Goal: Transaction & Acquisition: Purchase product/service

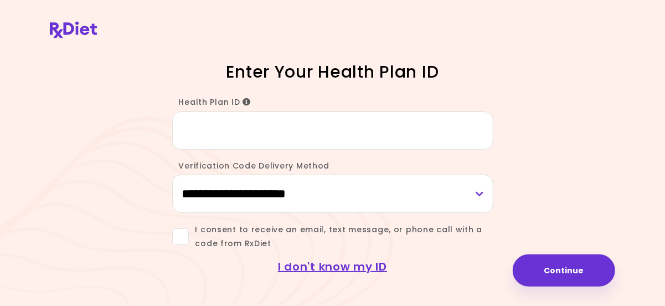
click at [246, 102] on icon "Info" at bounding box center [246, 102] width 8 height 8
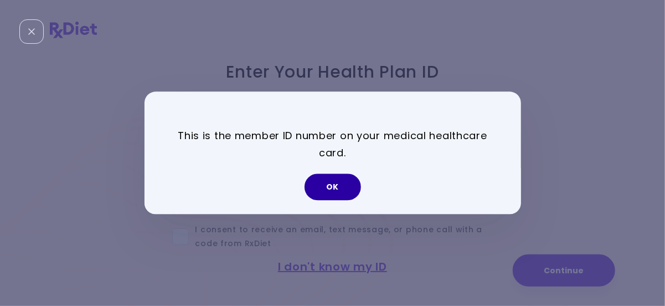
click at [349, 185] on button "OK" at bounding box center [332, 187] width 56 height 27
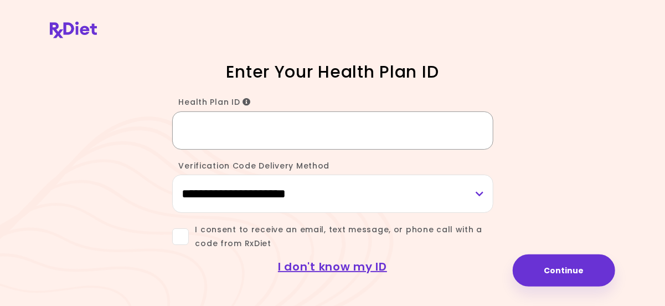
click at [250, 126] on input "Health Plan ID" at bounding box center [332, 130] width 321 height 38
click at [246, 99] on icon "Info" at bounding box center [246, 102] width 8 height 8
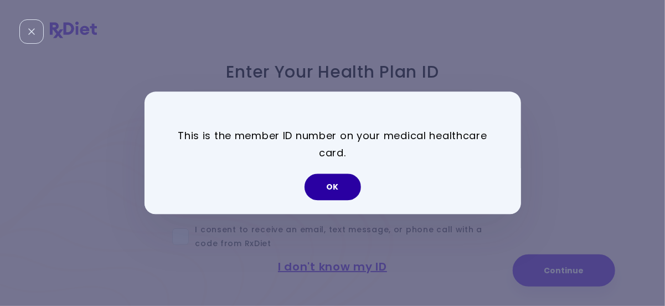
click at [328, 180] on button "OK" at bounding box center [332, 187] width 56 height 27
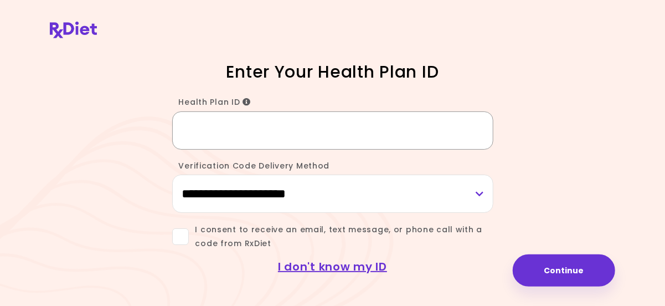
click at [249, 127] on input "Health Plan ID" at bounding box center [332, 130] width 321 height 38
type input "*********"
click at [172, 174] on select "**********" at bounding box center [332, 193] width 321 height 38
select select "*****"
click option "*****" at bounding box center [0, 0] width 0 height 0
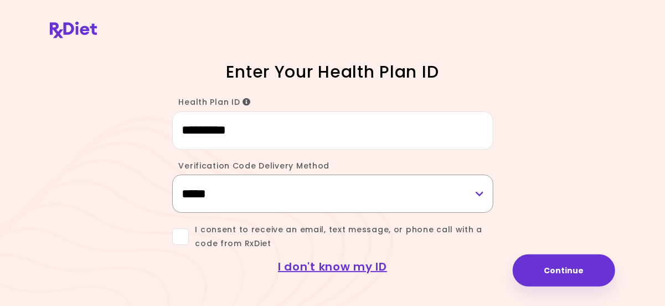
click at [172, 174] on select "**********" at bounding box center [332, 193] width 321 height 38
click option "*****" at bounding box center [0, 0] width 0 height 0
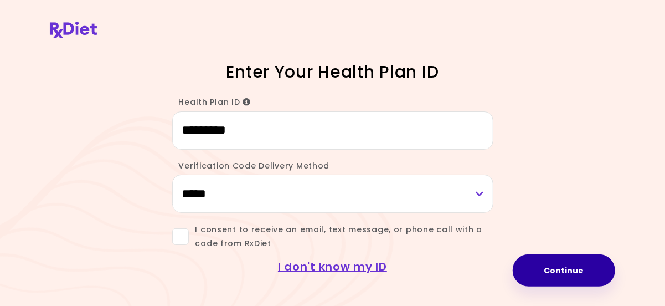
click at [558, 272] on button "Continue" at bounding box center [564, 270] width 102 height 32
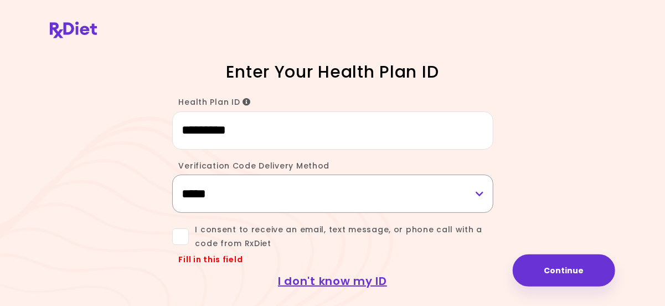
click at [172, 174] on select "**********" at bounding box center [332, 193] width 321 height 38
click at [480, 189] on select "**********" at bounding box center [332, 193] width 321 height 38
click at [172, 174] on select "**********" at bounding box center [332, 193] width 321 height 38
click option "*****" at bounding box center [0, 0] width 0 height 0
click at [178, 232] on span at bounding box center [180, 236] width 17 height 17
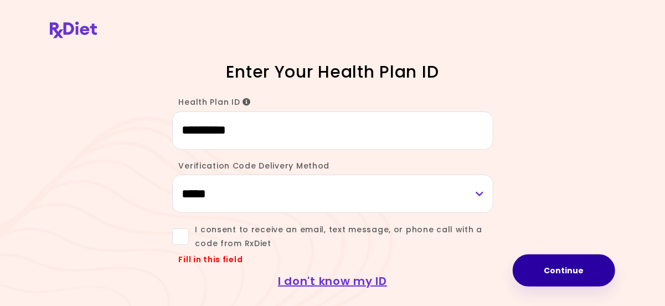
click at [545, 271] on button "Continue" at bounding box center [564, 270] width 102 height 32
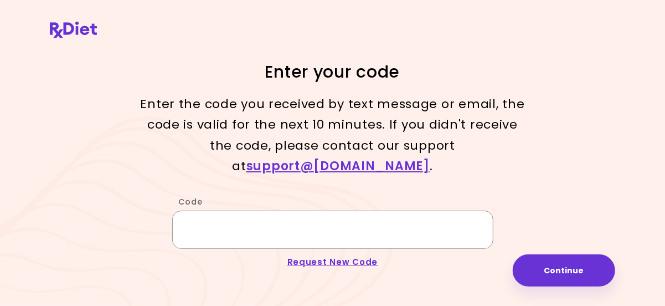
drag, startPoint x: 283, startPoint y: 206, endPoint x: 291, endPoint y: 199, distance: 10.6
click at [290, 210] on input "Code" at bounding box center [332, 229] width 321 height 38
paste input "******"
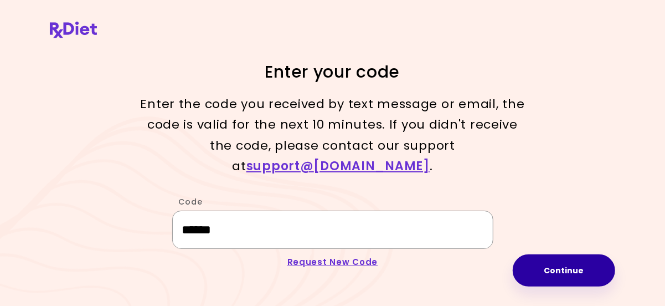
type input "******"
click at [551, 273] on button "Continue" at bounding box center [564, 270] width 102 height 32
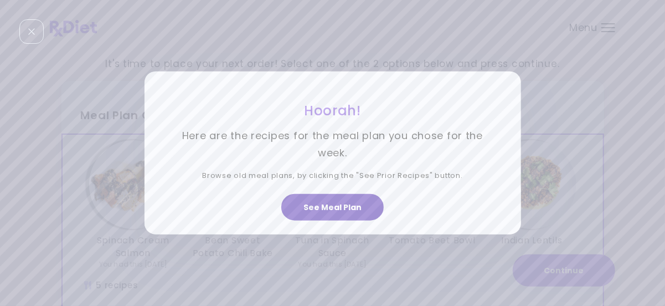
click at [350, 205] on button "See Meal Plan" at bounding box center [332, 207] width 102 height 27
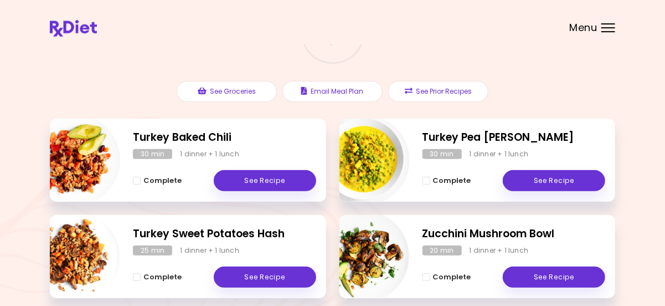
scroll to position [91, 0]
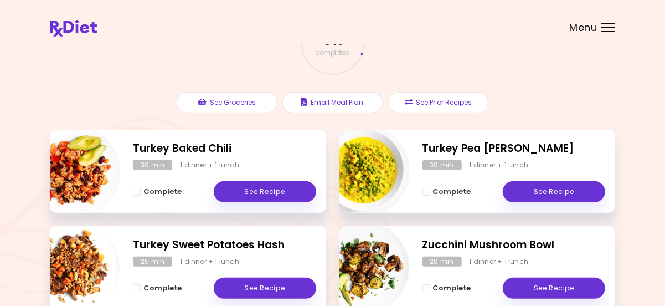
click at [614, 27] on div "Menu" at bounding box center [608, 27] width 14 height 9
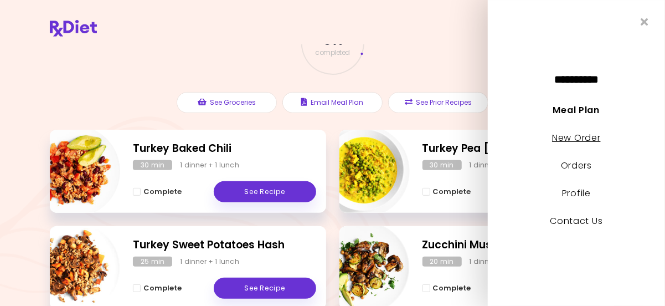
click at [586, 138] on link "New Order" at bounding box center [576, 137] width 48 height 13
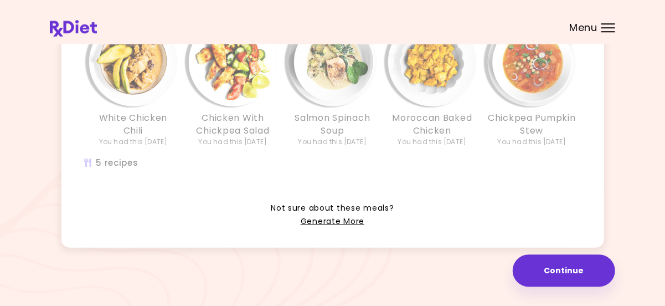
scroll to position [348, 0]
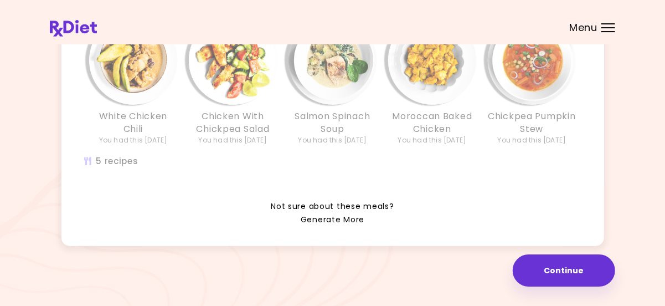
click at [329, 218] on link "Generate More" at bounding box center [333, 219] width 64 height 13
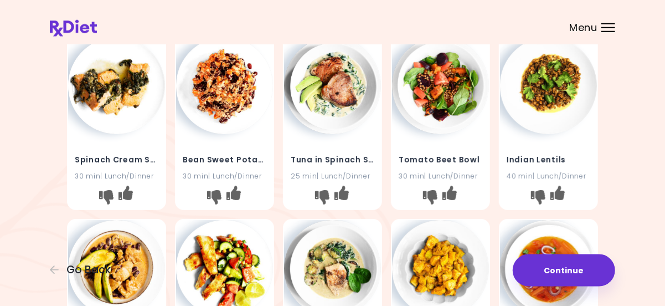
scroll to position [51, 0]
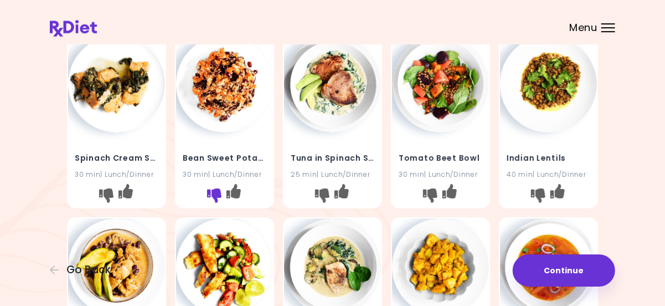
click at [215, 193] on icon "I don't like this recipe" at bounding box center [214, 195] width 14 height 14
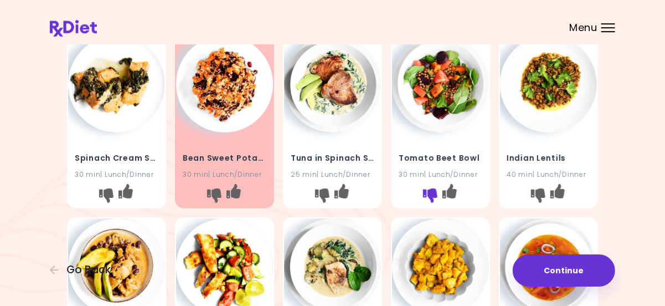
click at [425, 190] on icon "I don't like this recipe" at bounding box center [430, 195] width 14 height 14
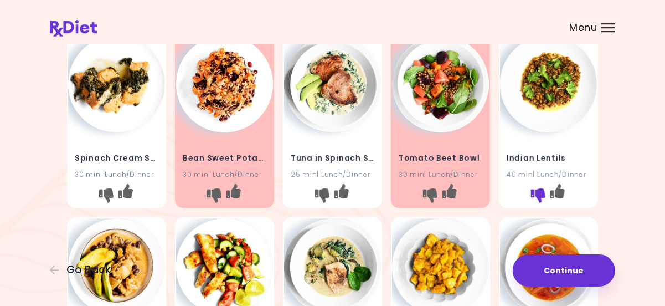
click at [536, 193] on icon "I don't like this recipe" at bounding box center [538, 195] width 14 height 14
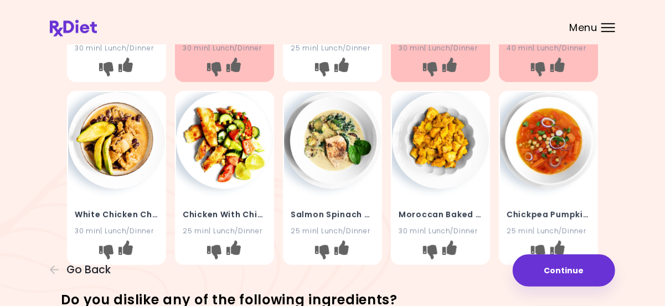
scroll to position [192, 0]
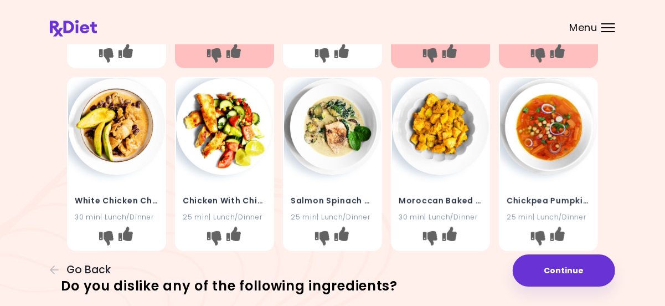
click at [124, 144] on img at bounding box center [116, 126] width 97 height 97
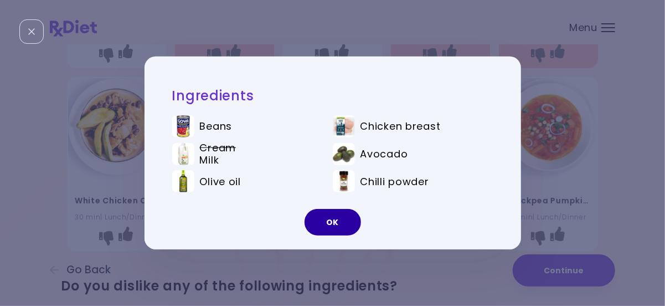
click at [332, 223] on button "OK" at bounding box center [332, 222] width 56 height 27
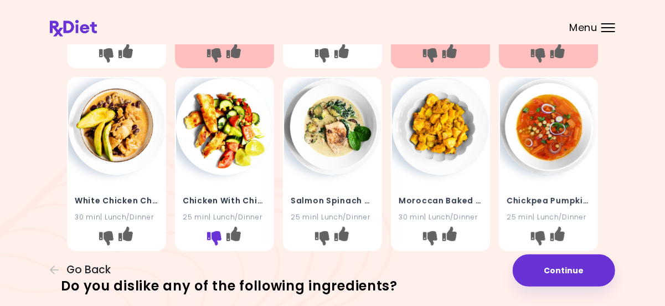
click at [213, 237] on icon "I don't like this recipe" at bounding box center [214, 237] width 14 height 14
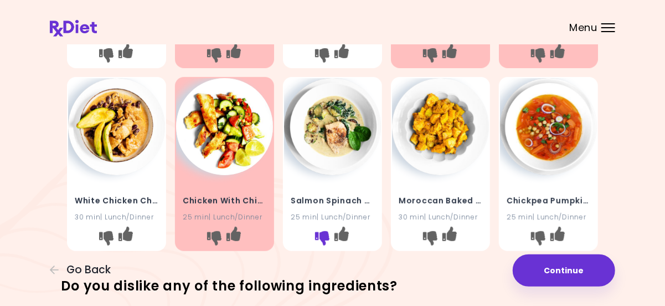
click at [322, 238] on icon "I don't like this recipe" at bounding box center [322, 237] width 14 height 14
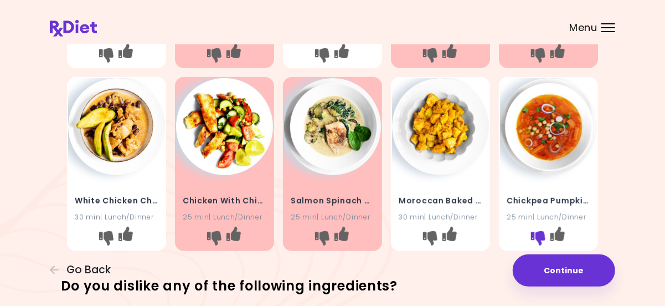
click at [541, 235] on icon "I don't like this recipe" at bounding box center [538, 237] width 14 height 14
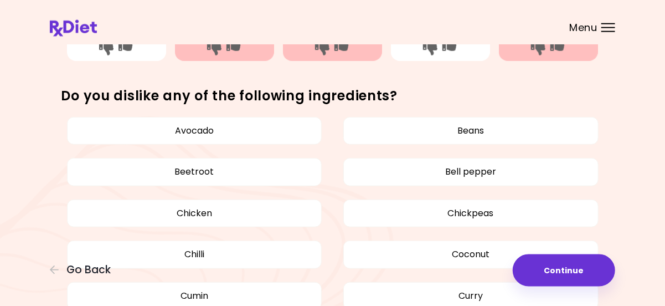
scroll to position [385, 0]
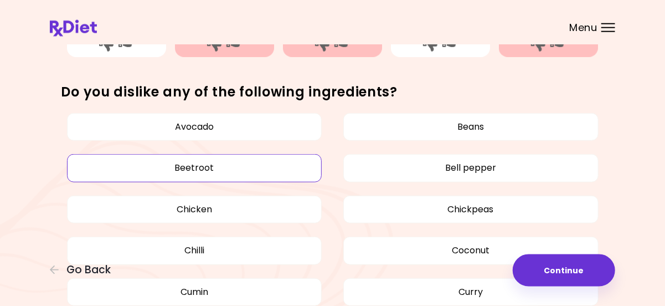
click at [196, 168] on button "Beetroot" at bounding box center [194, 168] width 255 height 28
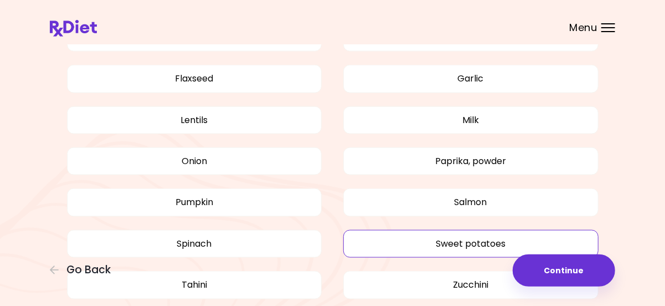
scroll to position [645, 0]
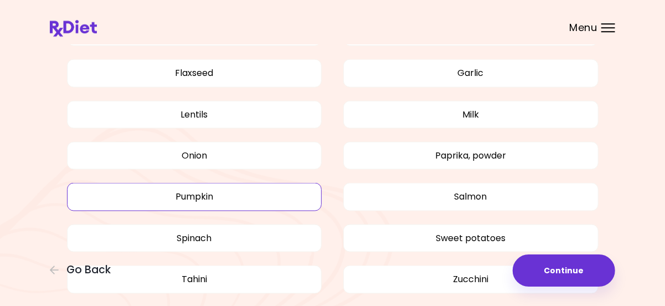
click at [218, 193] on button "Pumpkin" at bounding box center [194, 196] width 255 height 28
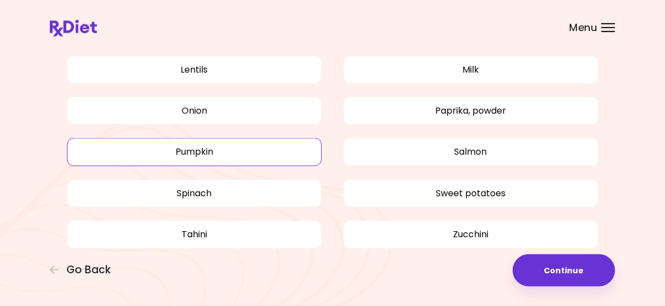
scroll to position [696, 0]
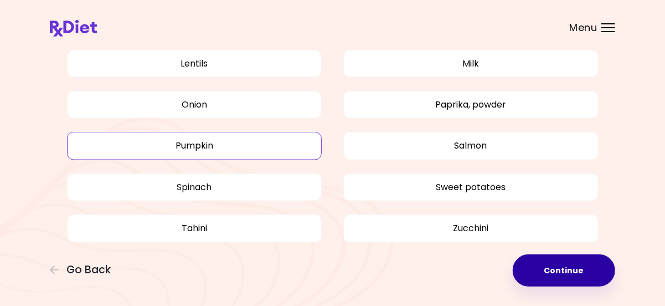
click at [556, 276] on button "Continue" at bounding box center [564, 270] width 102 height 32
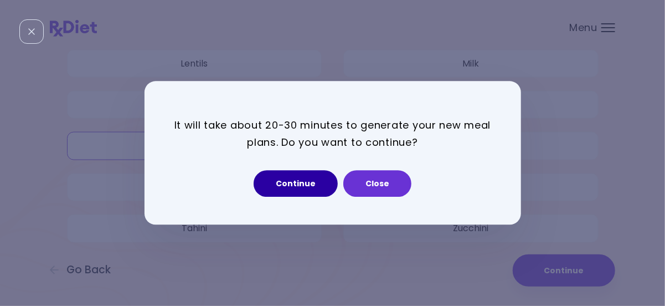
click at [282, 187] on button "Continue" at bounding box center [296, 183] width 84 height 27
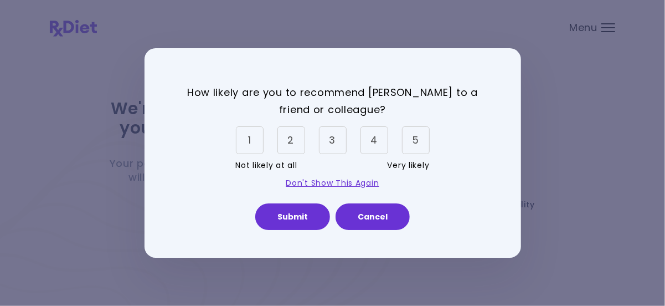
click at [418, 141] on div "5" at bounding box center [416, 140] width 28 height 28
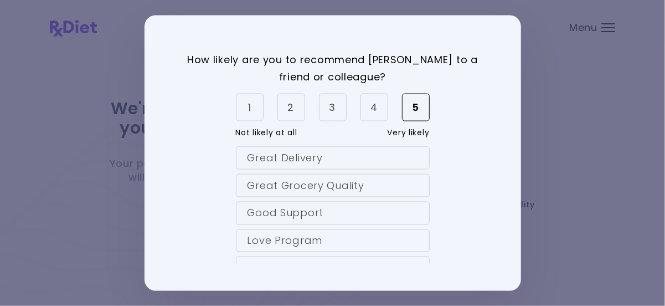
click at [303, 239] on div "Love Program" at bounding box center [333, 240] width 194 height 23
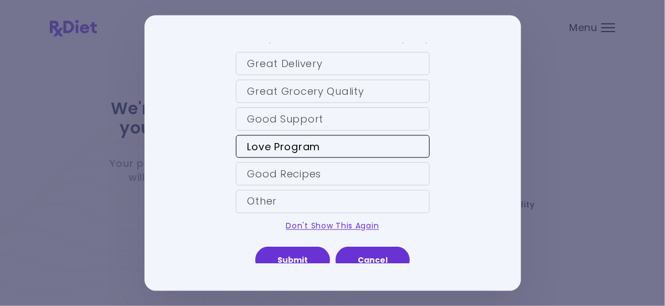
scroll to position [102, 0]
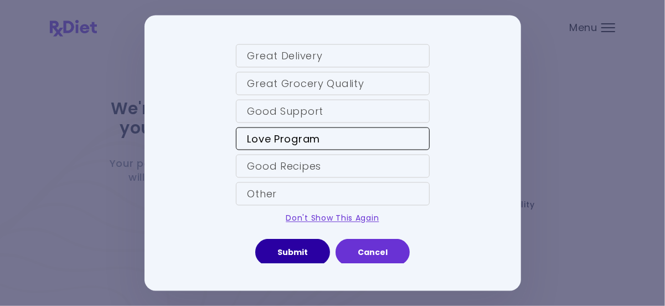
click at [310, 251] on button "Submit" at bounding box center [292, 252] width 75 height 27
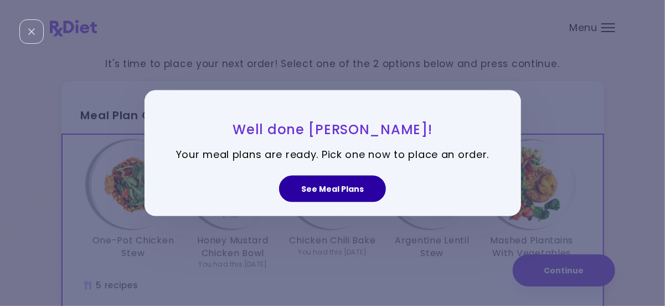
click at [357, 185] on button "See Meal Plans" at bounding box center [332, 188] width 107 height 27
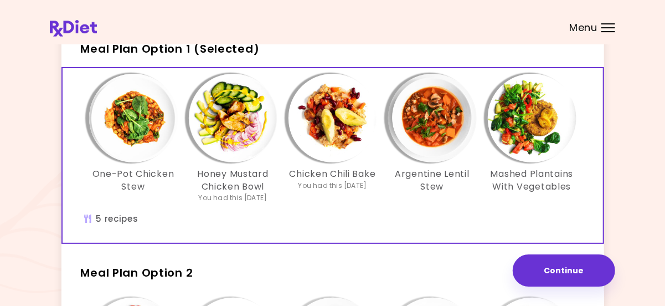
scroll to position [89, 0]
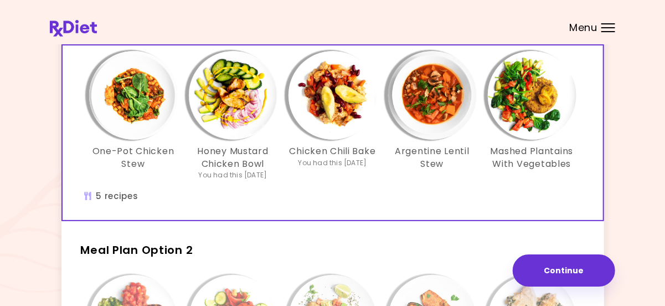
click at [132, 113] on img "Info - One-Pot Chicken Stew - Meal Plan Option 1 (Selected)" at bounding box center [133, 95] width 89 height 89
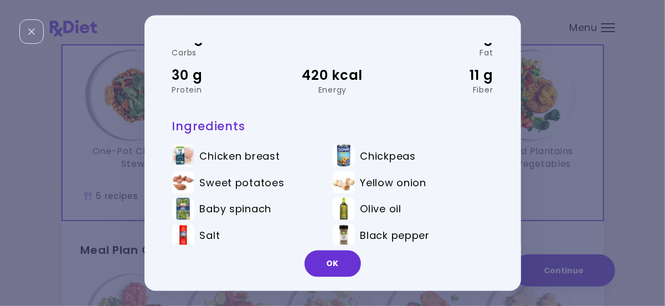
scroll to position [76, 0]
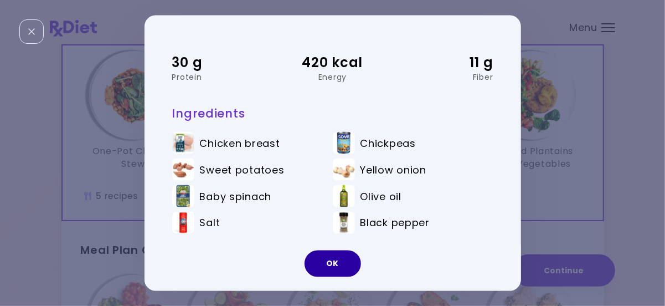
click at [330, 263] on button "OK" at bounding box center [332, 263] width 56 height 27
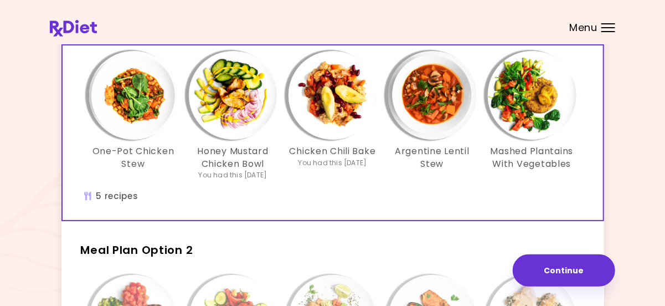
click at [239, 118] on img "Info - Honey Mustard Chicken Bowl - Meal Plan Option 1 (Selected)" at bounding box center [233, 95] width 89 height 89
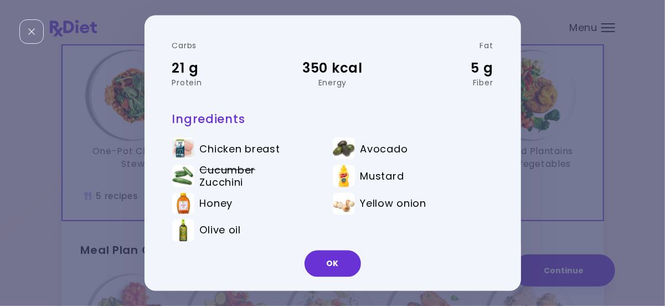
scroll to position [49, 0]
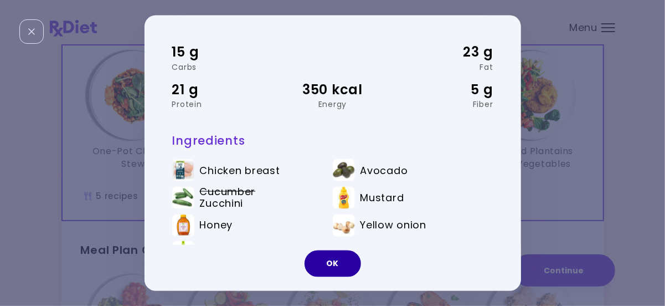
click at [338, 264] on button "OK" at bounding box center [332, 263] width 56 height 27
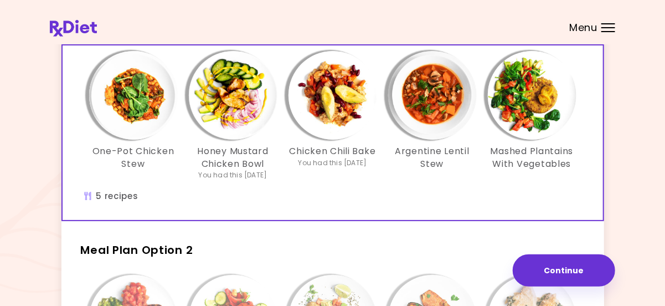
click at [329, 113] on img "Info - Chicken Chili Bake - Meal Plan Option 1 (Selected)" at bounding box center [332, 95] width 89 height 89
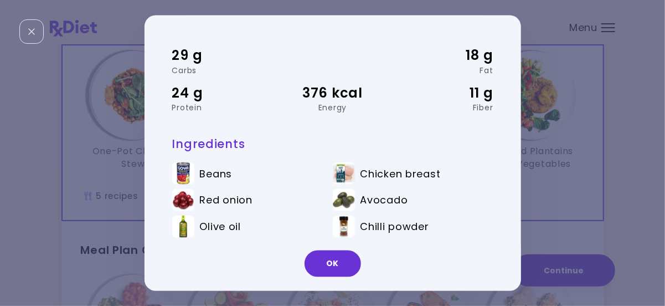
scroll to position [50, 0]
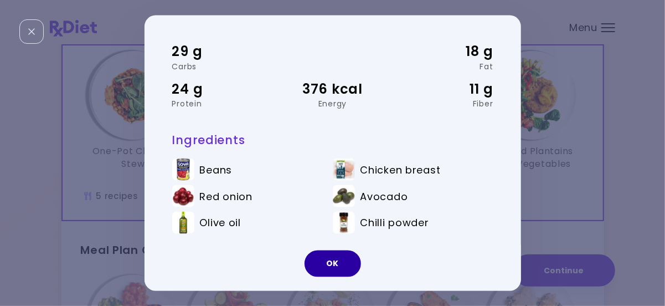
click at [338, 263] on button "OK" at bounding box center [332, 263] width 56 height 27
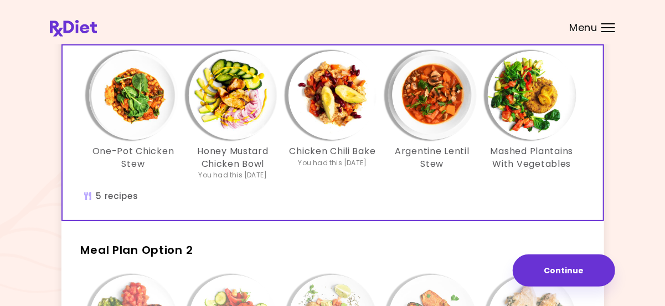
click at [436, 117] on img "Info - Argentine Lentil Stew - Meal Plan Option 1 (Selected)" at bounding box center [432, 95] width 89 height 89
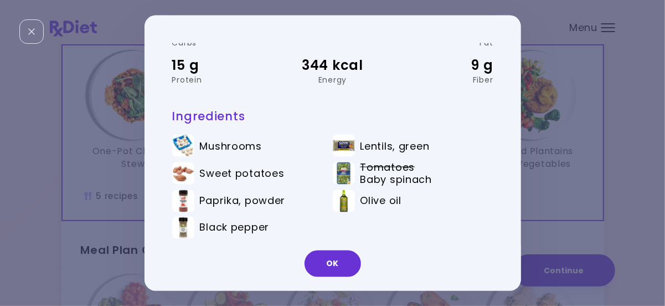
scroll to position [78, 0]
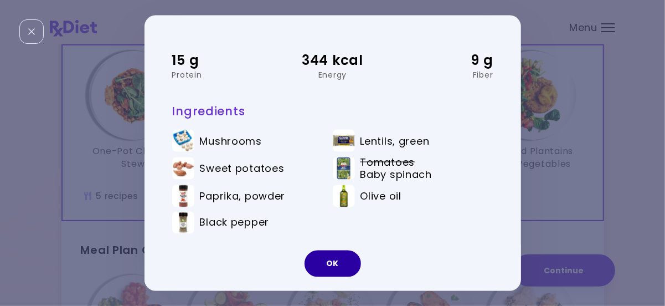
click at [337, 263] on button "OK" at bounding box center [332, 263] width 56 height 27
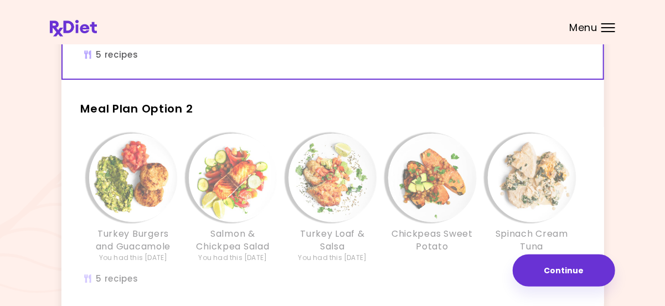
scroll to position [251, 0]
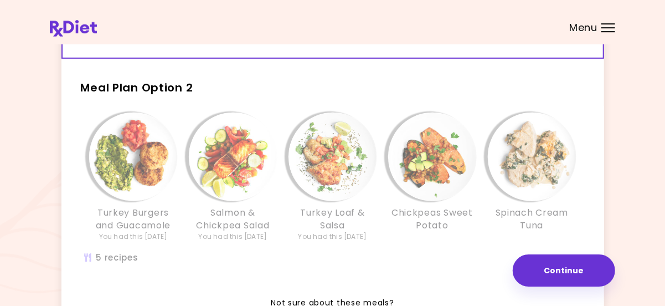
click at [529, 184] on img "Info - Spinach Cream Tuna - Meal Plan Option 2" at bounding box center [532, 156] width 89 height 89
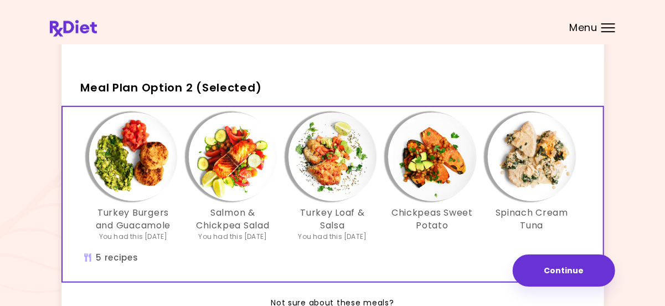
click at [529, 184] on img "Info - Spinach Cream Tuna - Meal Plan Option 2 (Selected)" at bounding box center [532, 156] width 89 height 89
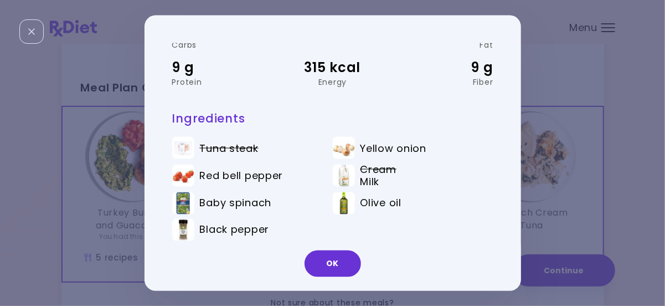
scroll to position [78, 0]
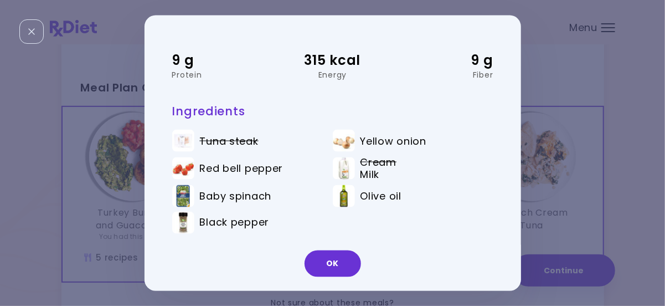
click at [328, 260] on button "OK" at bounding box center [332, 263] width 56 height 27
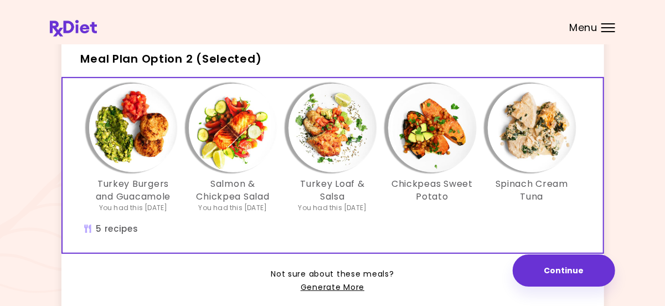
scroll to position [313, 0]
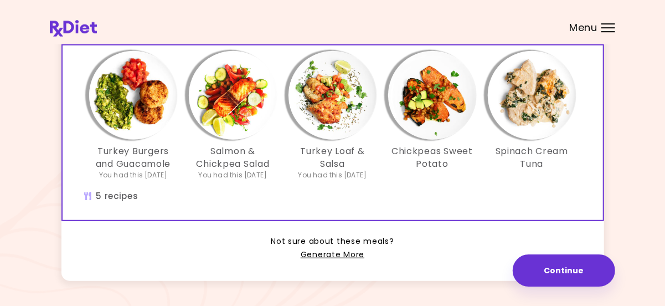
click at [528, 131] on img "Info - Spinach Cream Tuna - Meal Plan Option 2 (Selected)" at bounding box center [532, 95] width 89 height 89
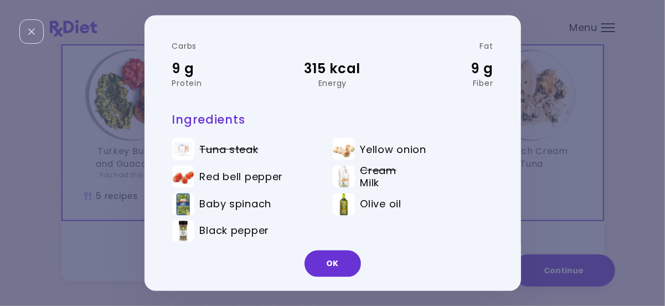
scroll to position [78, 0]
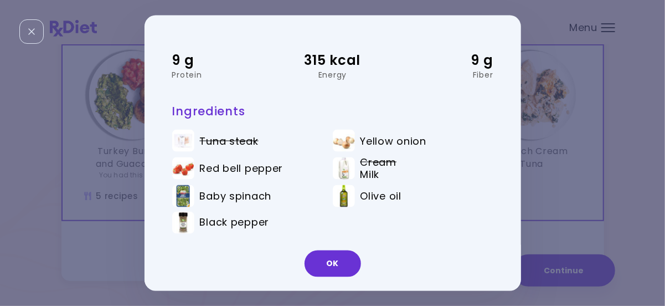
click at [342, 260] on button "OK" at bounding box center [332, 263] width 56 height 27
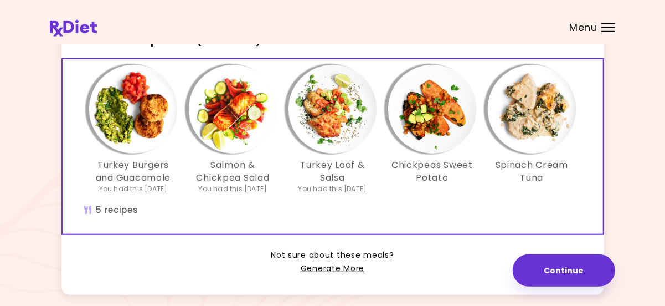
scroll to position [348, 0]
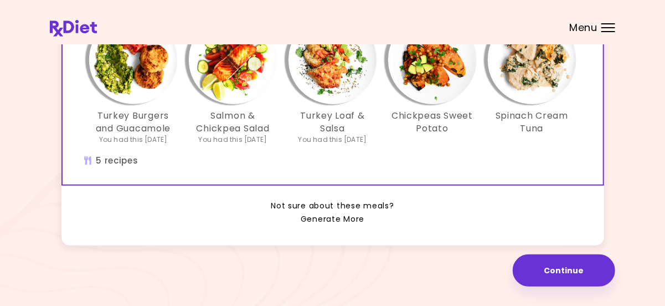
click at [359, 215] on link "Generate More" at bounding box center [333, 219] width 64 height 13
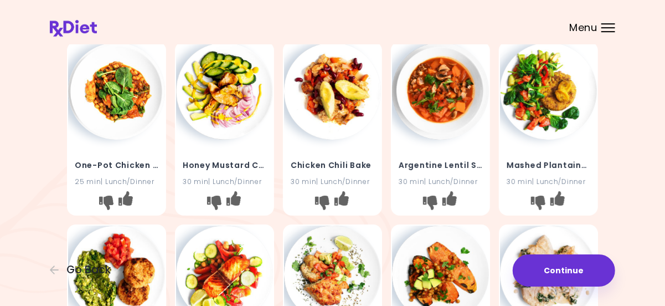
scroll to position [45, 0]
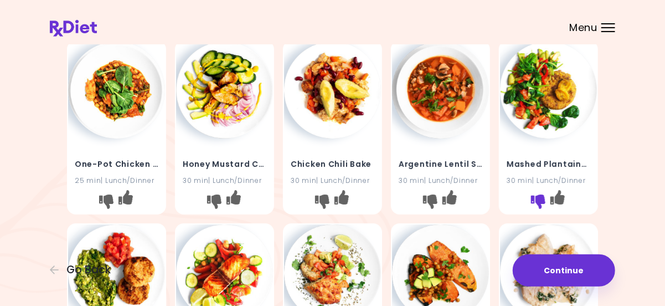
click at [539, 199] on icon "I don't like this recipe" at bounding box center [538, 201] width 14 height 14
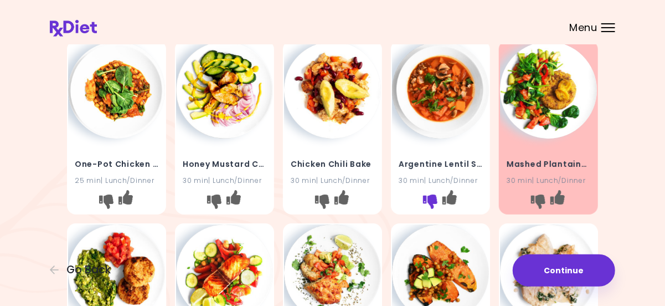
click at [429, 199] on icon "I don't like this recipe" at bounding box center [430, 201] width 14 height 14
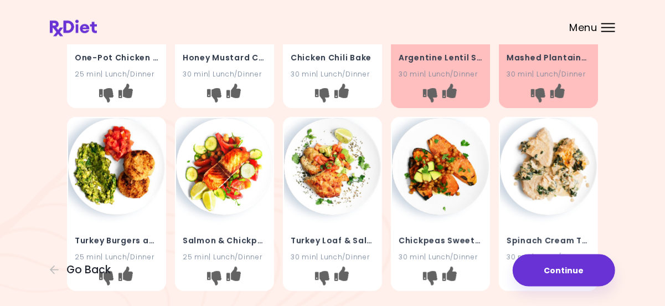
scroll to position [194, 0]
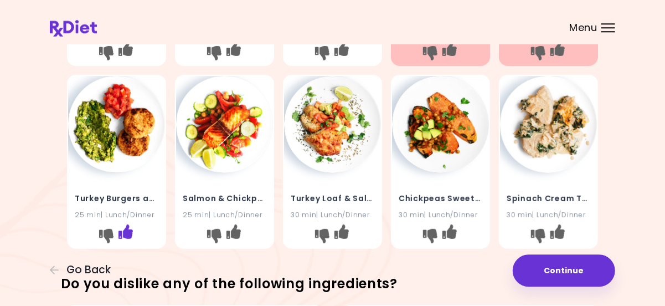
click at [127, 231] on icon "I like this recipe" at bounding box center [125, 231] width 14 height 14
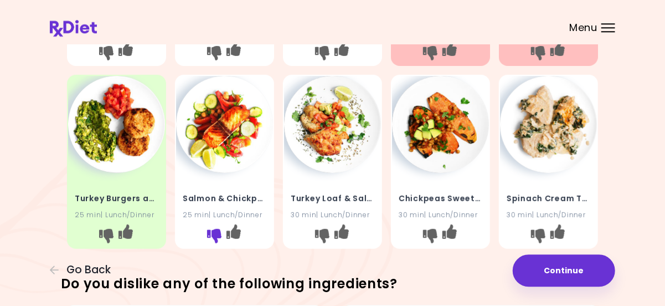
click at [213, 233] on icon "I don't like this recipe" at bounding box center [214, 235] width 14 height 14
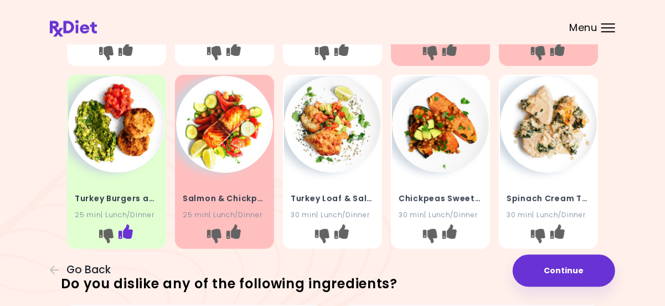
click at [130, 233] on icon "I like this recipe" at bounding box center [125, 231] width 14 height 14
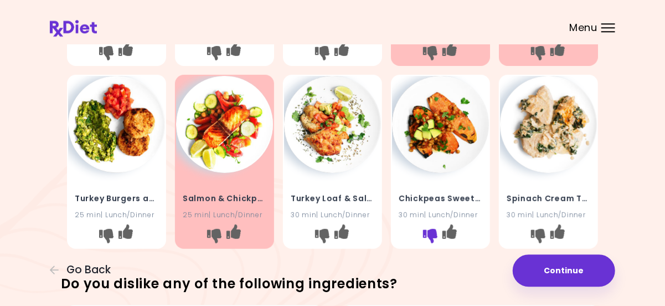
click at [430, 235] on icon "I don't like this recipe" at bounding box center [430, 235] width 14 height 14
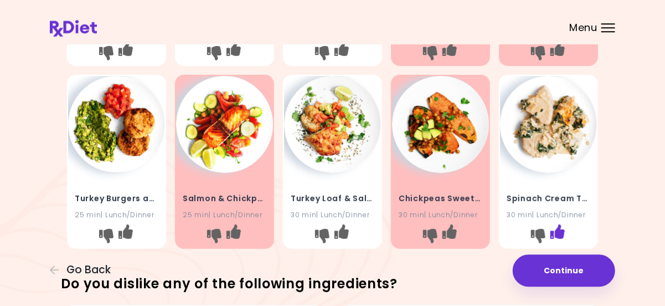
click at [561, 232] on icon "I like this recipe" at bounding box center [557, 231] width 14 height 14
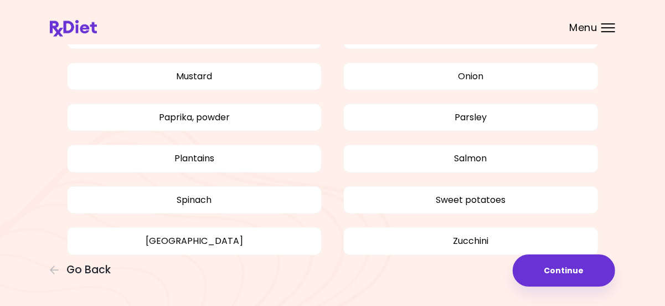
scroll to position [696, 0]
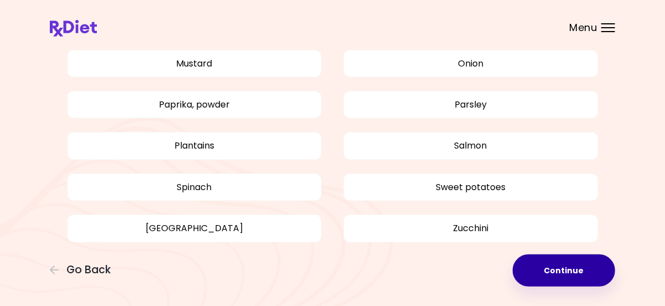
click at [583, 270] on button "Continue" at bounding box center [564, 270] width 102 height 32
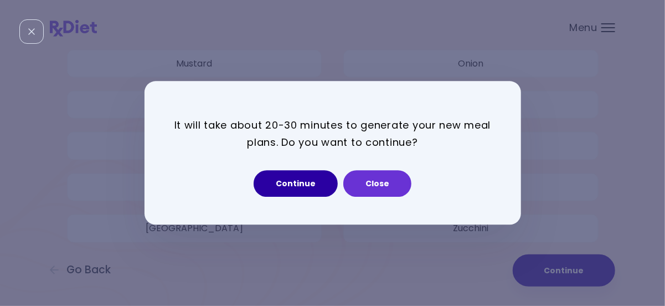
click at [320, 189] on button "Continue" at bounding box center [296, 183] width 84 height 27
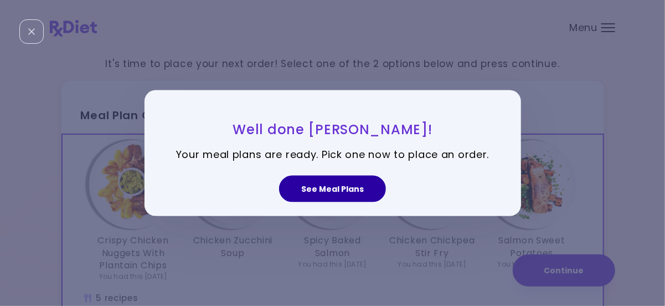
click at [371, 185] on button "See Meal Plans" at bounding box center [332, 188] width 107 height 27
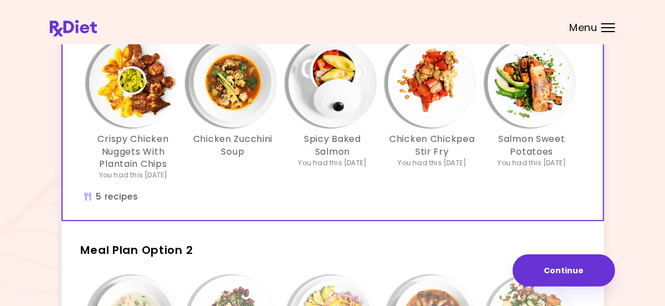
scroll to position [95, 0]
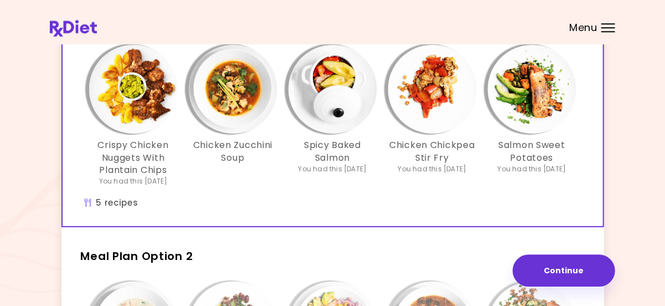
click at [429, 94] on img "Info - Chicken Chickpea Stir Fry - Meal Plan Option 1 (Selected)" at bounding box center [432, 89] width 89 height 89
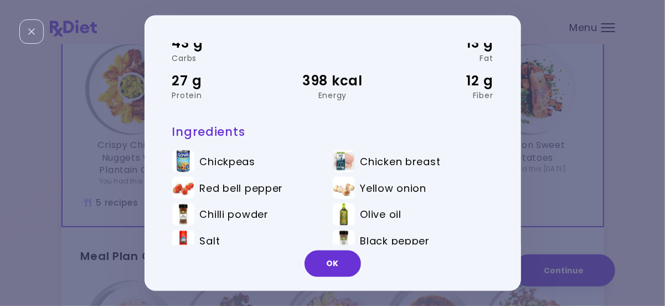
scroll to position [64, 0]
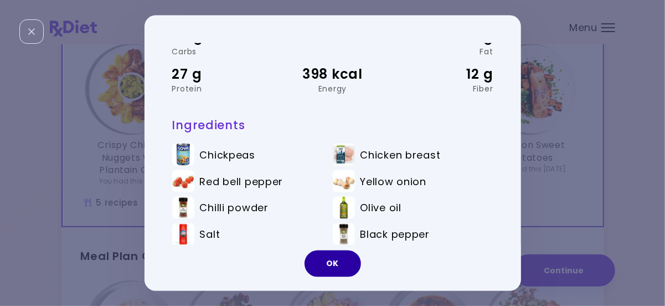
click at [336, 271] on button "OK" at bounding box center [332, 263] width 56 height 27
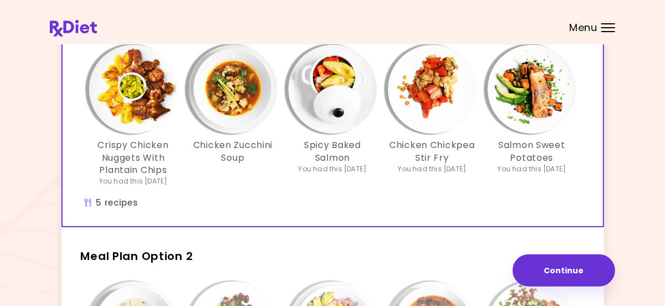
click at [343, 91] on img "Info - Spicy Baked Salmon - Meal Plan Option 1 (Selected)" at bounding box center [332, 89] width 89 height 89
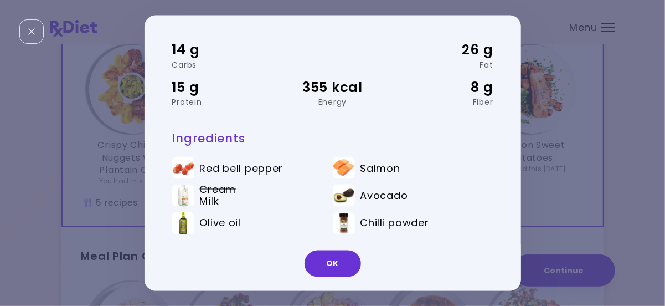
scroll to position [51, 0]
click at [336, 264] on button "OK" at bounding box center [332, 263] width 56 height 27
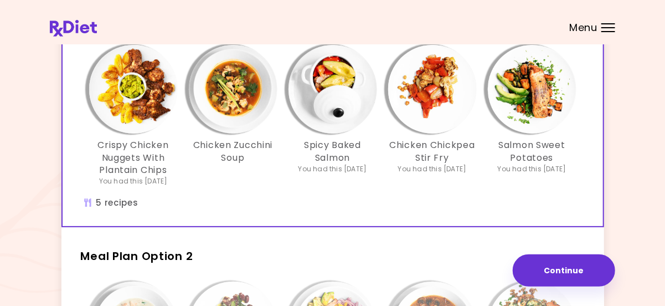
click at [235, 110] on img "Info - Chicken Zucchini Soup - Meal Plan Option 1 (Selected)" at bounding box center [233, 89] width 89 height 89
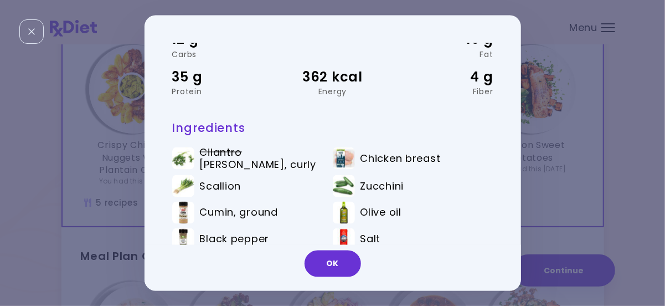
scroll to position [78, 0]
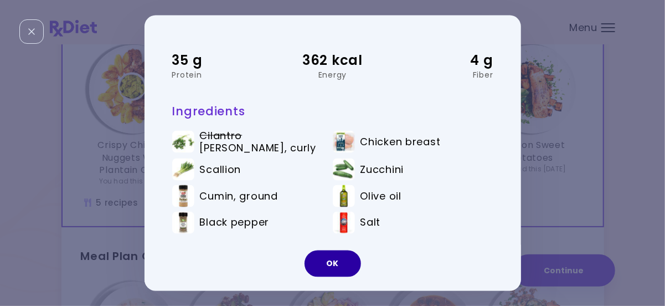
click at [347, 260] on button "OK" at bounding box center [332, 263] width 56 height 27
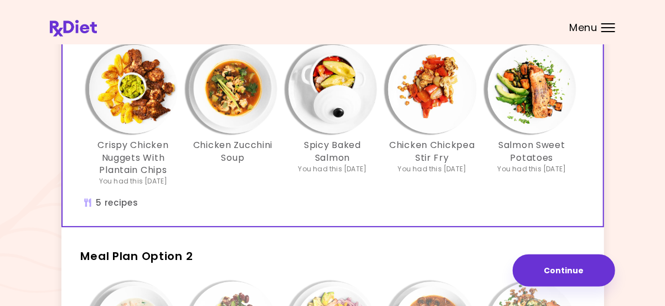
click at [164, 148] on h3 "Crispy Chicken Nuggets With Plantain Chips" at bounding box center [133, 157] width 89 height 37
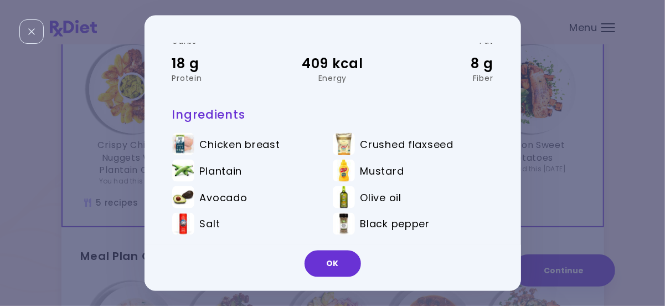
scroll to position [76, 0]
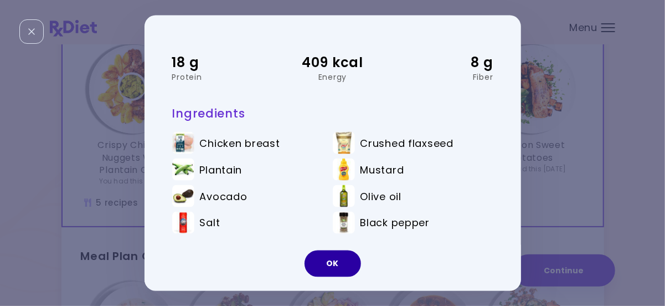
click at [342, 265] on button "OK" at bounding box center [332, 263] width 56 height 27
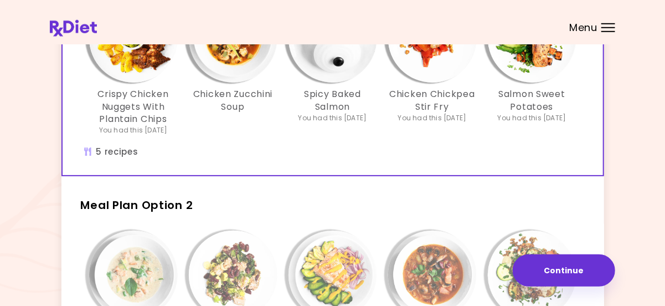
scroll to position [127, 0]
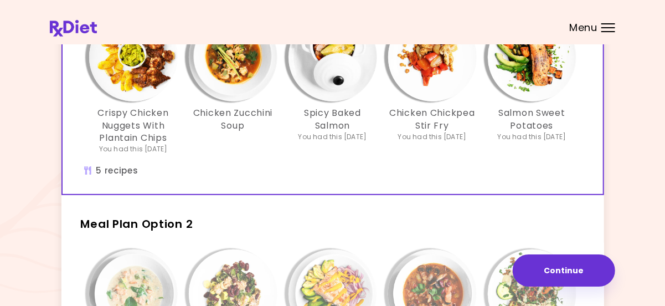
click at [543, 108] on h3 "Salmon Sweet Potatoes" at bounding box center [532, 119] width 89 height 25
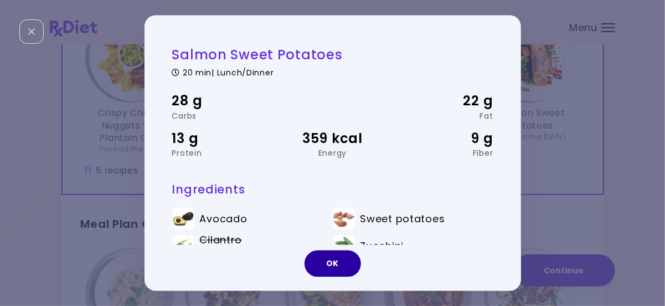
click at [325, 266] on button "OK" at bounding box center [332, 263] width 56 height 27
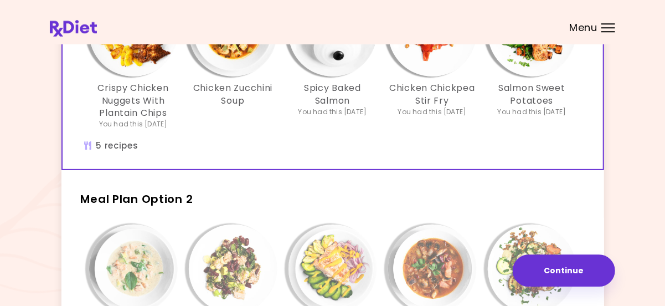
scroll to position [205, 0]
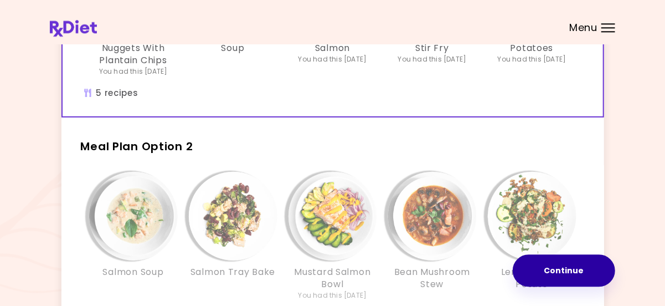
click at [575, 267] on button "Continue" at bounding box center [564, 270] width 102 height 32
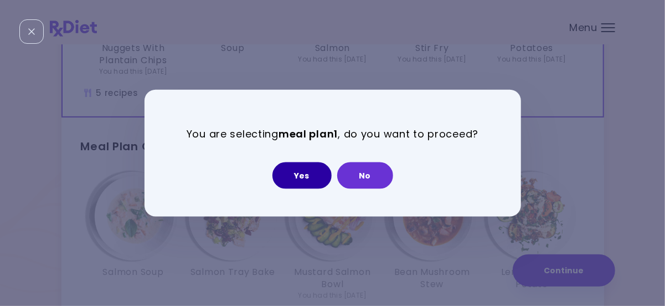
click at [308, 181] on button "Yes" at bounding box center [301, 175] width 59 height 27
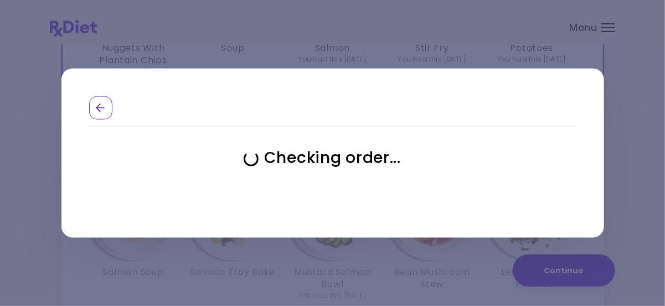
select select "**********"
select select "*"
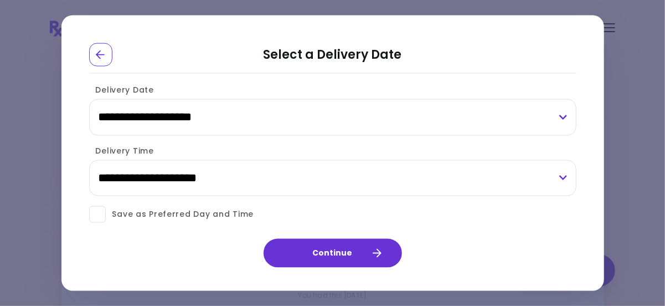
scroll to position [3, 0]
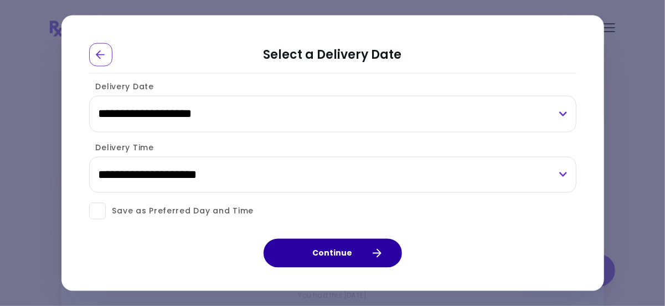
click at [345, 251] on button "Continue" at bounding box center [332, 252] width 138 height 29
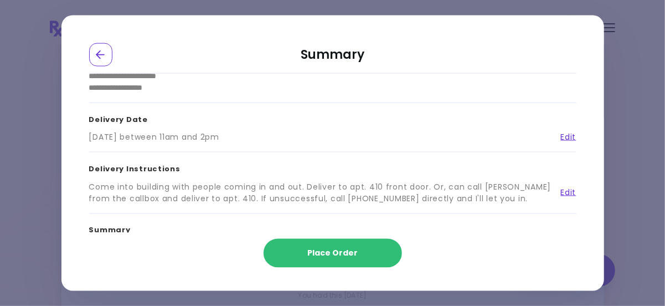
scroll to position [52, 0]
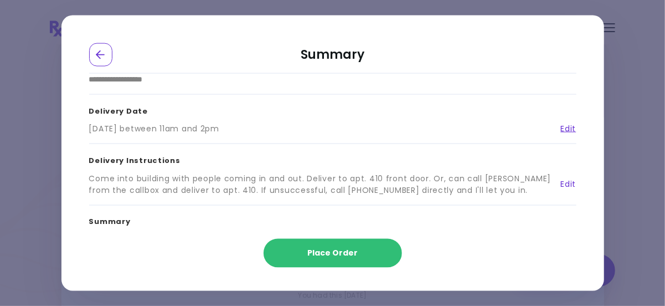
click at [567, 180] on link "Edit" at bounding box center [564, 184] width 24 height 12
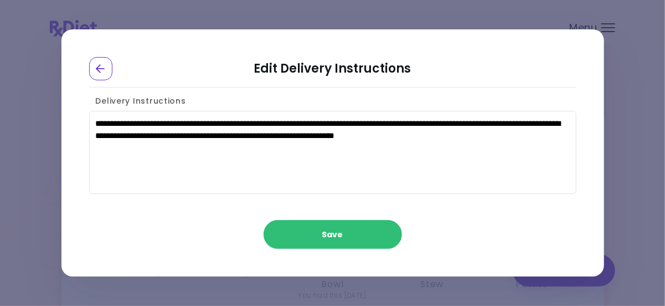
scroll to position [0, 0]
click at [477, 219] on div "Save" at bounding box center [332, 231] width 542 height 35
click at [287, 139] on textarea "**********" at bounding box center [332, 152] width 487 height 83
drag, startPoint x: 475, startPoint y: 122, endPoint x: 286, endPoint y: 164, distance: 194.0
click at [286, 164] on textarea "**********" at bounding box center [332, 152] width 487 height 83
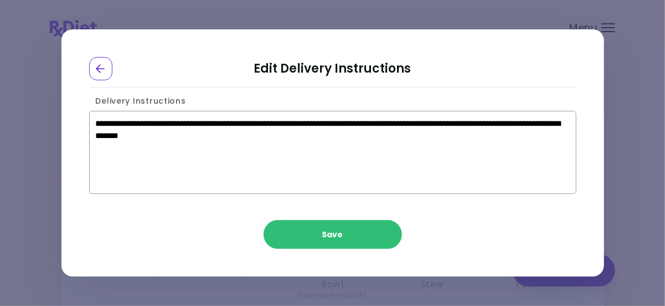
click at [156, 136] on textarea "**********" at bounding box center [332, 152] width 487 height 83
click at [336, 133] on textarea "**********" at bounding box center [332, 152] width 487 height 83
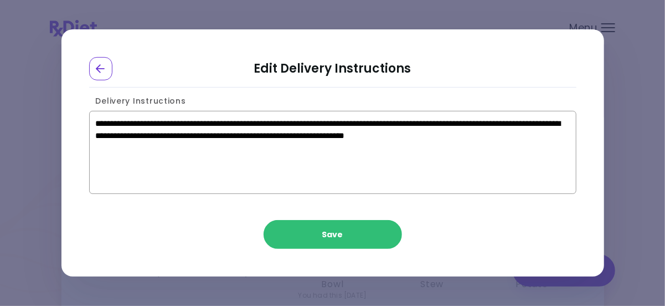
drag, startPoint x: 491, startPoint y: 133, endPoint x: 479, endPoint y: 137, distance: 12.6
click at [479, 137] on textarea "**********" at bounding box center [332, 152] width 487 height 83
drag, startPoint x: 514, startPoint y: 136, endPoint x: 416, endPoint y: 138, distance: 98.5
click at [416, 138] on textarea "**********" at bounding box center [332, 152] width 487 height 83
click at [439, 123] on textarea "**********" at bounding box center [332, 152] width 487 height 83
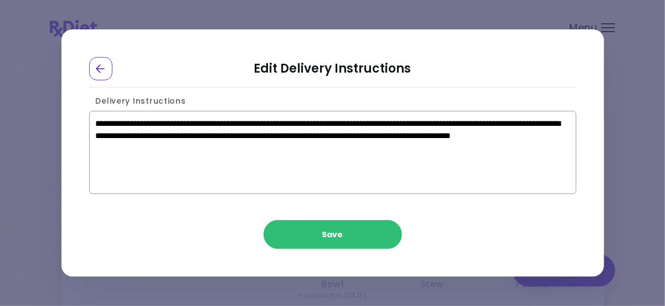
click at [506, 137] on textarea "**********" at bounding box center [332, 152] width 487 height 83
click at [162, 147] on textarea "**********" at bounding box center [332, 152] width 487 height 83
click at [509, 136] on textarea "**********" at bounding box center [332, 152] width 487 height 83
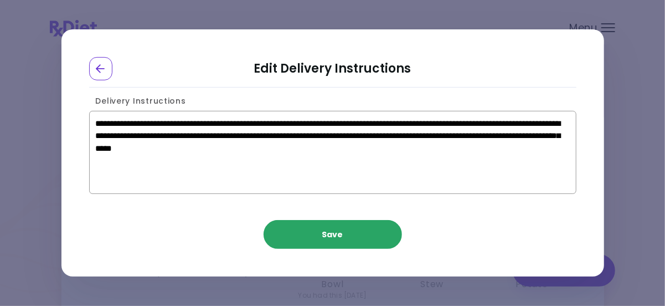
type textarea "**********"
click at [346, 226] on button "Save" at bounding box center [332, 234] width 138 height 29
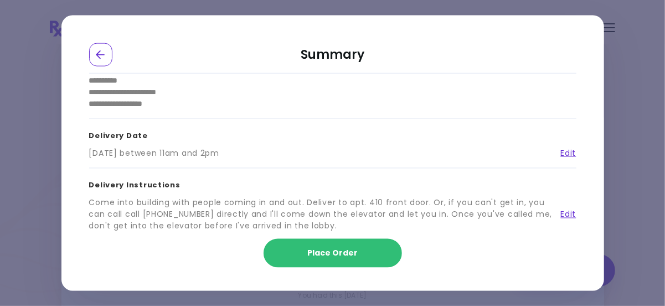
scroll to position [38, 0]
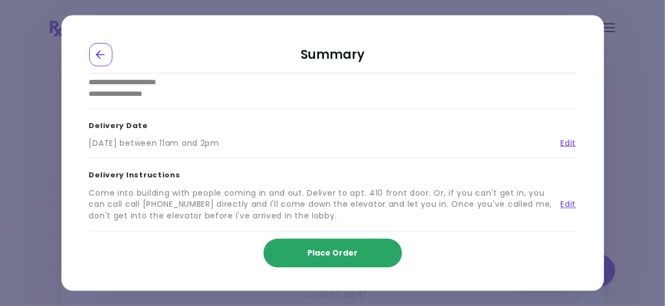
click at [350, 251] on span "Place Order" at bounding box center [332, 252] width 50 height 11
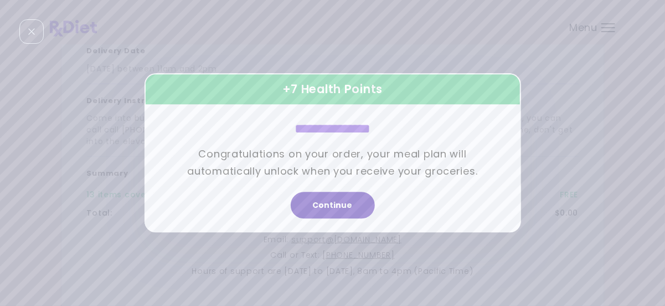
click at [348, 201] on button "Continue" at bounding box center [333, 205] width 84 height 27
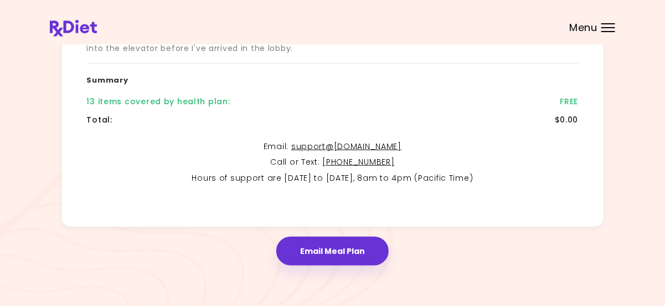
scroll to position [302, 0]
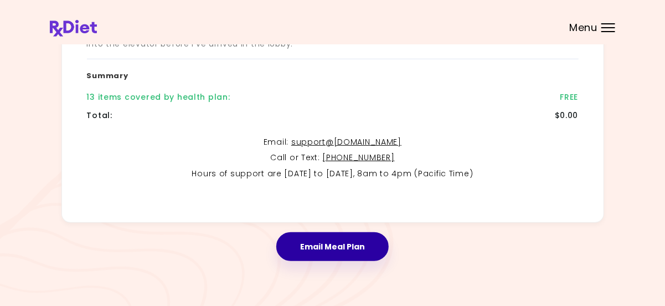
click at [346, 246] on button "Email Meal Plan" at bounding box center [332, 246] width 112 height 29
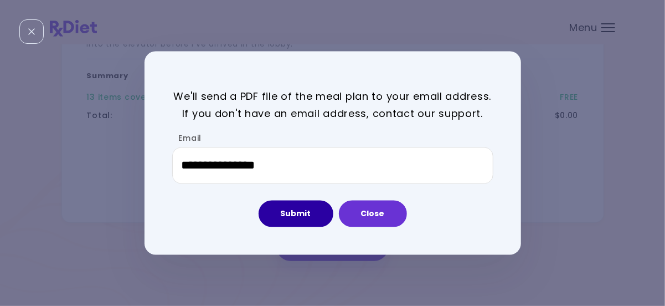
click at [299, 216] on button "Submit" at bounding box center [295, 213] width 75 height 27
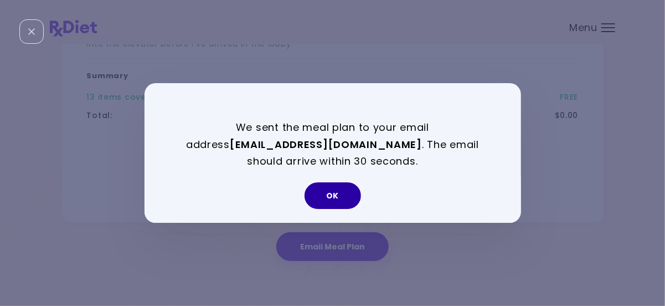
click at [345, 194] on button "OK" at bounding box center [332, 195] width 56 height 27
